Goal: Find specific page/section: Find specific page/section

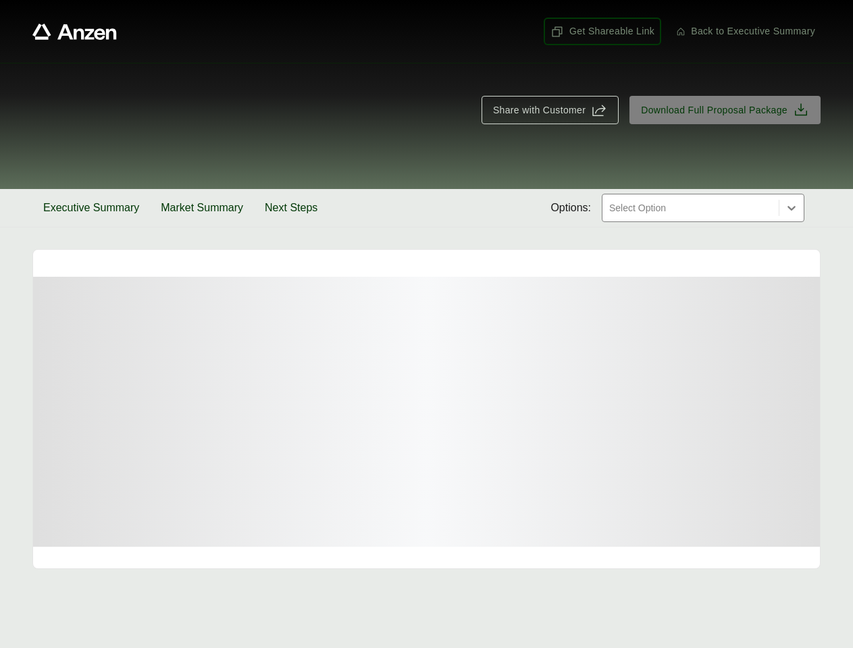
click at [603, 31] on span "Get Shareable Link" at bounding box center [603, 31] width 104 height 14
click at [550, 110] on span "Share with Customer" at bounding box center [539, 110] width 93 height 14
click at [91, 208] on button "Executive Summary" at bounding box center [91, 208] width 118 height 38
click at [202, 208] on button "Market Summary" at bounding box center [202, 208] width 104 height 38
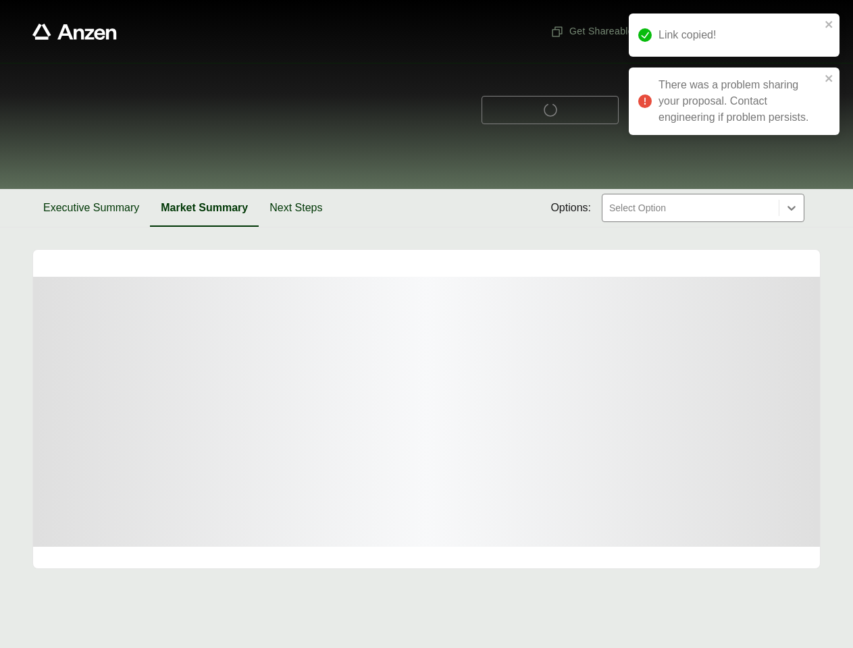
click at [291, 208] on button "Next Steps" at bounding box center [296, 208] width 74 height 38
